Goal: Task Accomplishment & Management: Complete application form

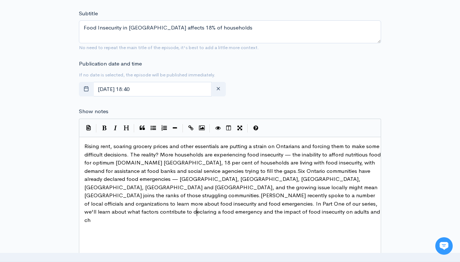
scroll to position [3, 318]
type textarea "Rising rent, soaring grocery prices and other essentials are putting a strain o…"
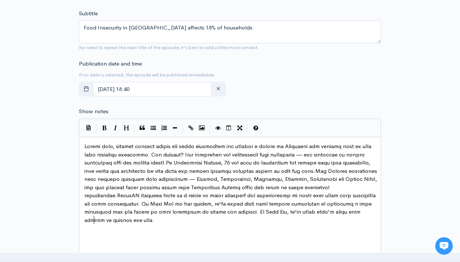
type textarea "being done locally to address the issue."
type input "2"
type input "105"
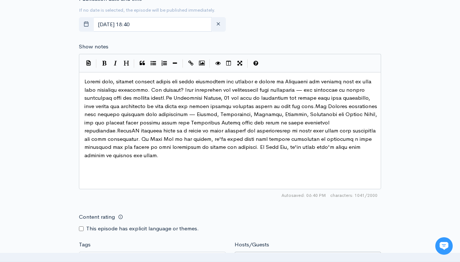
scroll to position [0, 0]
type input "[PERSON_NAME]"
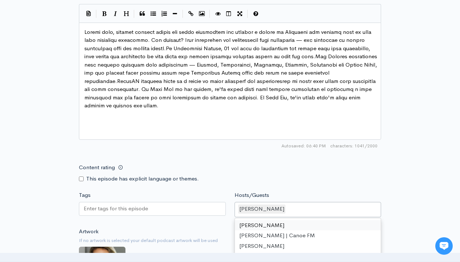
scroll to position [432, 0]
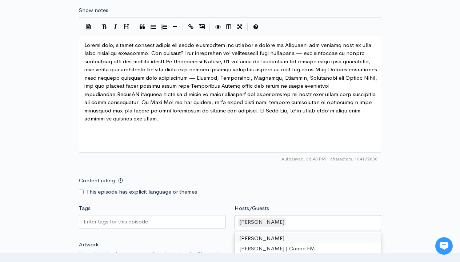
click at [116, 222] on input "Tags" at bounding box center [116, 222] width 65 height 8
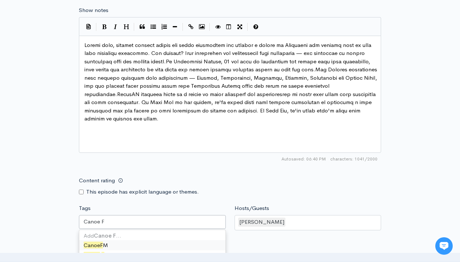
type input "Canoe FM"
click at [112, 222] on input "Tags" at bounding box center [112, 222] width 1 height 8
type input "Haliburton"
click at [142, 222] on input "Tags" at bounding box center [142, 222] width 1 height 8
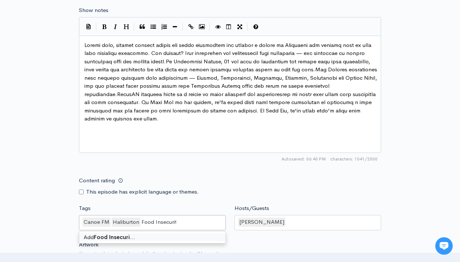
type input "Food Insecurity"
click at [183, 222] on input "Tags" at bounding box center [183, 222] width 1 height 8
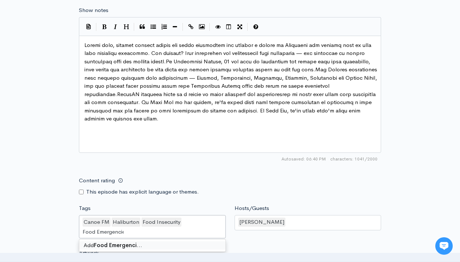
type input "Food Emergencies"
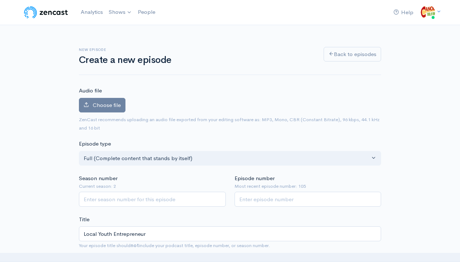
scroll to position [196, 0]
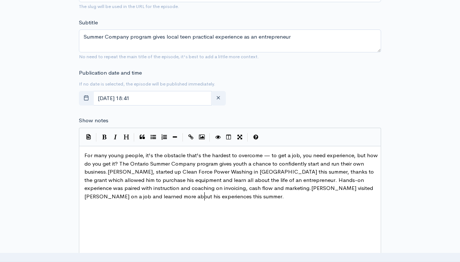
type textarea "For many young people, it's the obstacle that's the hardest to overcome — to ge…"
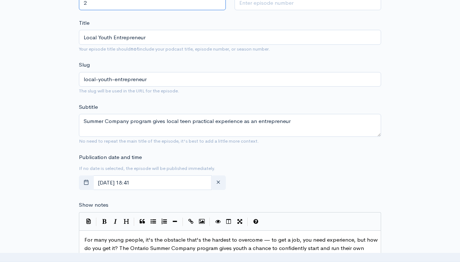
scroll to position [33, 0]
type input "2"
type input "106"
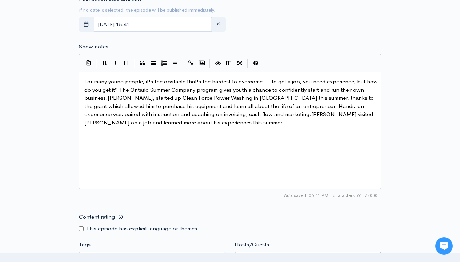
type input "Elizabeth Oakley"
click at [116, 254] on input "Tags" at bounding box center [116, 258] width 65 height 8
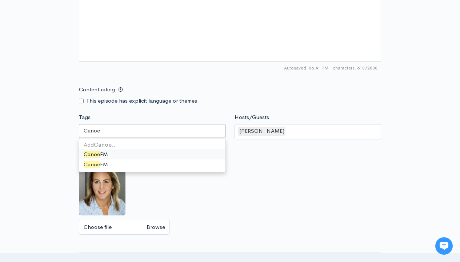
scroll to position [0, 0]
type input "Canoe FM"
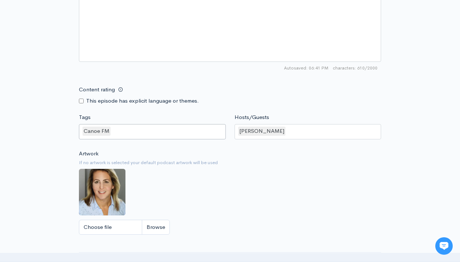
click at [112, 131] on input "Tags" at bounding box center [112, 131] width 1 height 8
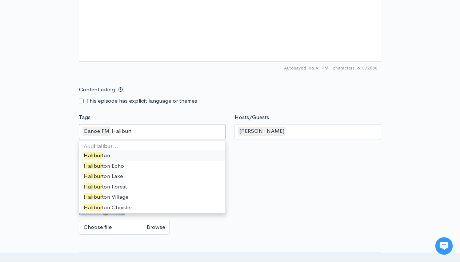
type input "Haliburton"
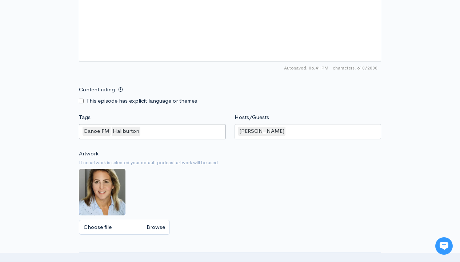
click at [142, 131] on input "Tags" at bounding box center [142, 131] width 1 height 8
type input "Summer Company"
click at [190, 131] on input "Tags" at bounding box center [190, 131] width 1 height 8
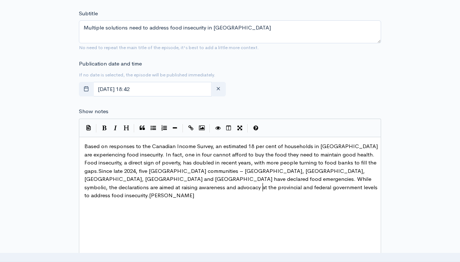
scroll to position [41, 0]
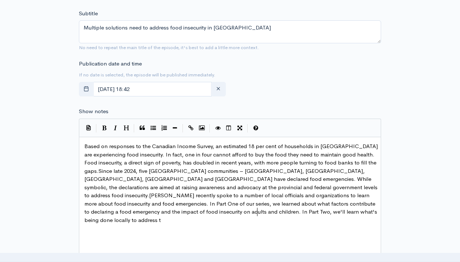
type textarea "Based on responses to the Canadian Income Survey, an estimated 18 per cent of h…"
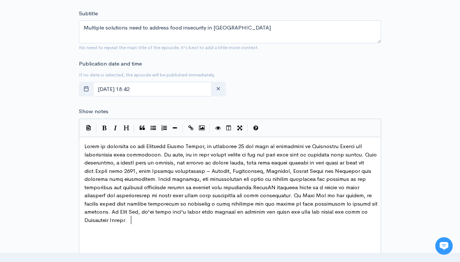
scroll to position [0, 0]
type textarea "and what the future may hold in [GEOGRAPHIC_DATA]."
type input "2"
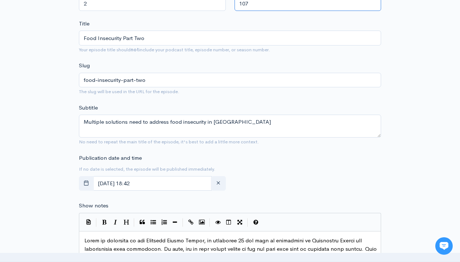
type input "107"
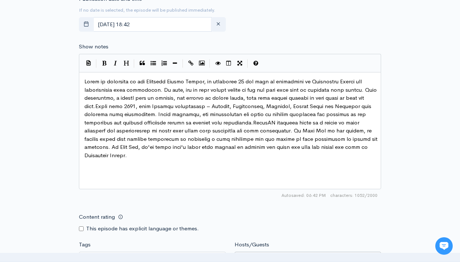
type input "[PERSON_NAME]"
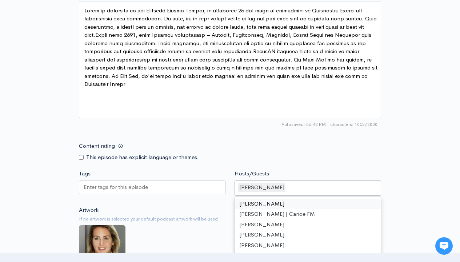
scroll to position [468, 0]
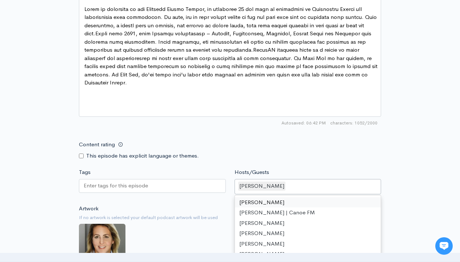
click at [116, 186] on input "Tags" at bounding box center [116, 186] width 65 height 8
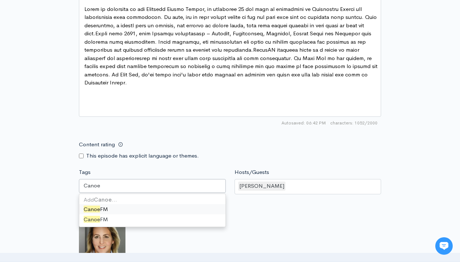
scroll to position [0, 0]
type input "Canoe FM"
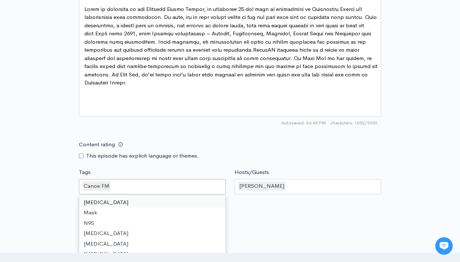
click at [112, 186] on input "Tags" at bounding box center [112, 186] width 1 height 8
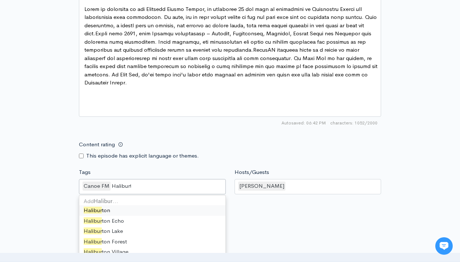
type input "Haliburton"
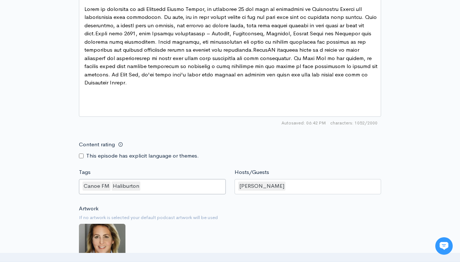
click at [142, 186] on input "Tags" at bounding box center [142, 186] width 1 height 8
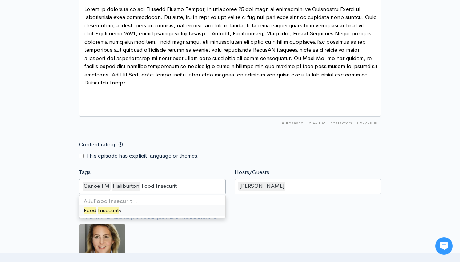
type input "Food Insecurity"
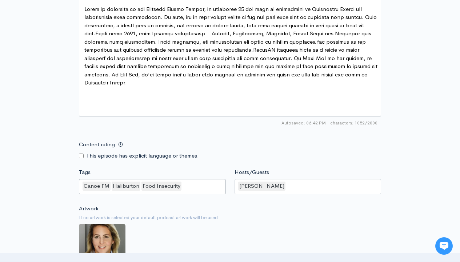
click at [183, 186] on input "Tags" at bounding box center [183, 186] width 1 height 8
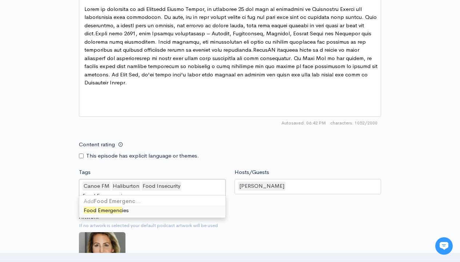
type input "Food Emergencies"
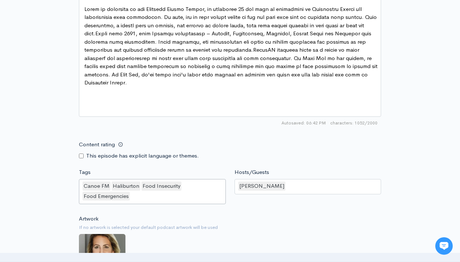
click at [132, 196] on input "Tags" at bounding box center [131, 196] width 1 height 8
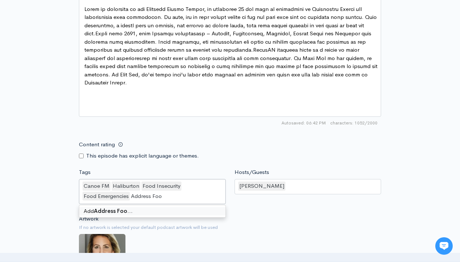
type input "Address Food"
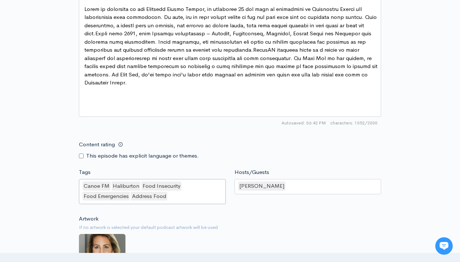
click at [169, 196] on input "Tags" at bounding box center [168, 196] width 1 height 8
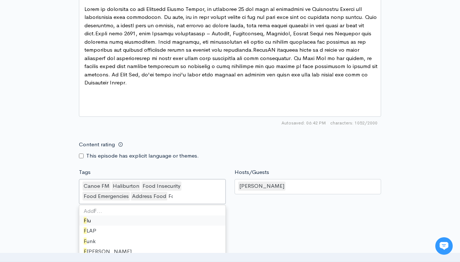
type input "Food"
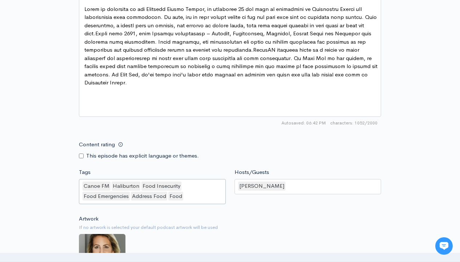
click at [184, 196] on input "Tags" at bounding box center [184, 196] width 1 height 8
type input "Insecurity"
click at [212, 196] on input "Tags" at bounding box center [211, 196] width 1 height 8
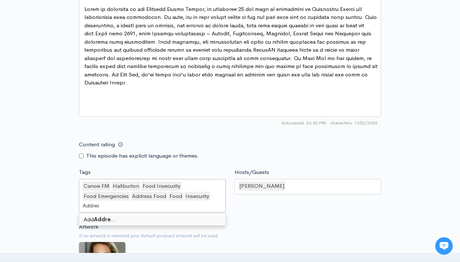
type input "Address"
click at [107, 206] on input "Tags" at bounding box center [106, 206] width 1 height 8
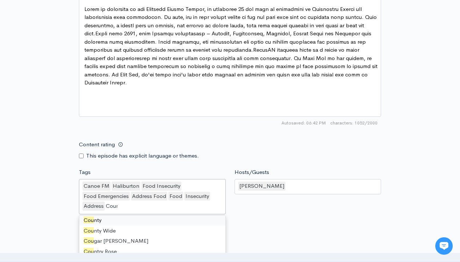
type input "County"
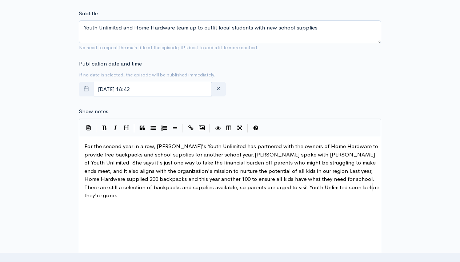
scroll to position [3, 325]
type textarea "For the second year in a row, Haliburton's Youth Unlimited has partnered with t…"
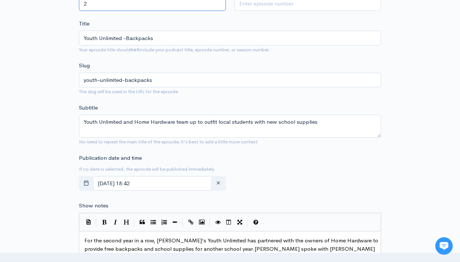
scroll to position [0, 0]
type input "2"
type input "108"
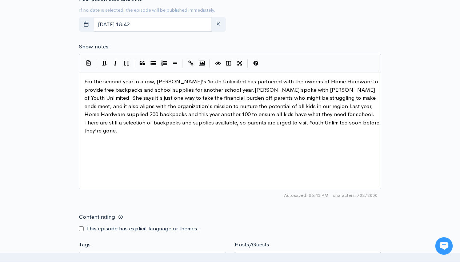
type input "[PERSON_NAME]"
click at [116, 254] on input "Tags" at bounding box center [116, 258] width 65 height 8
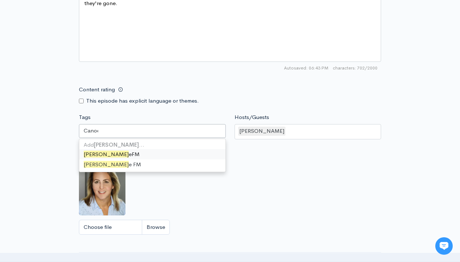
scroll to position [0, 0]
type input "Canoe FM"
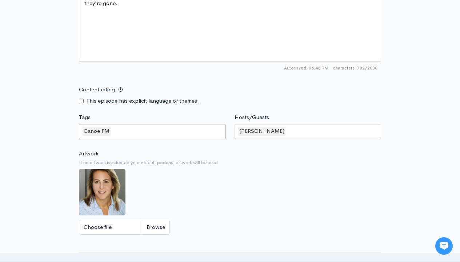
click at [112, 131] on input "Tags" at bounding box center [112, 131] width 1 height 8
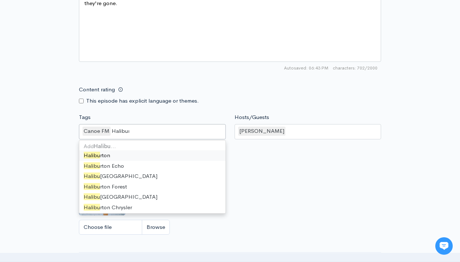
type input "Haliburton"
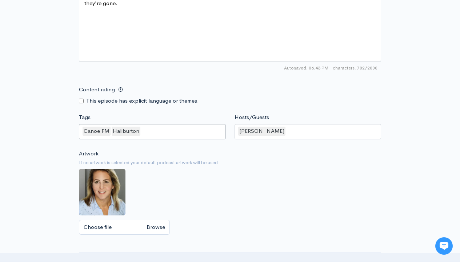
click at [142, 131] on input "Tags" at bounding box center [142, 131] width 1 height 8
type input "Youth Unlimited"
click at [183, 131] on input "Tags" at bounding box center [183, 131] width 1 height 8
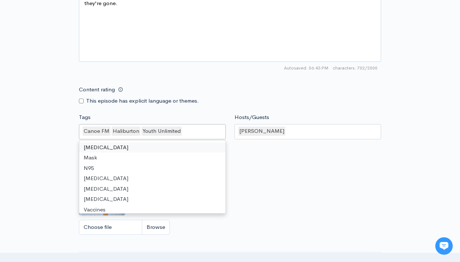
type input "H"
